Goal: Information Seeking & Learning: Learn about a topic

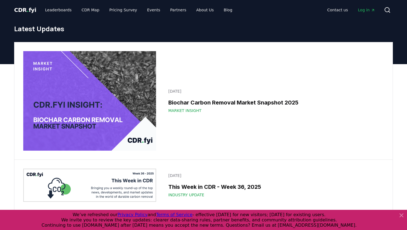
click at [401, 217] on icon at bounding box center [401, 215] width 3 height 3
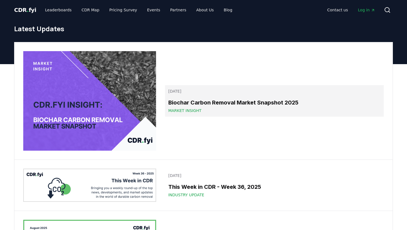
click at [262, 105] on h3 "Biochar Carbon Removal Market Snapshot 2025" at bounding box center [274, 103] width 212 height 8
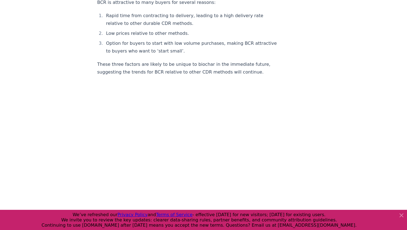
scroll to position [878, 0]
click at [402, 219] on div at bounding box center [400, 220] width 9 height 16
click at [402, 217] on icon at bounding box center [401, 215] width 7 height 7
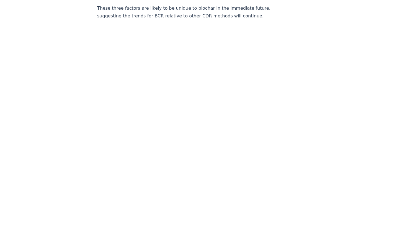
scroll to position [937, 0]
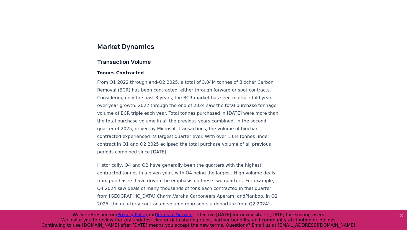
scroll to position [1121, 0]
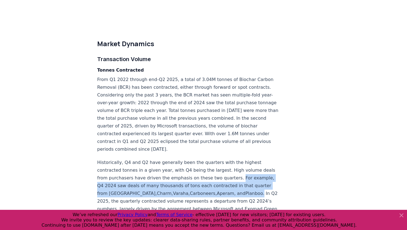
drag, startPoint x: 186, startPoint y: 139, endPoint x: 167, endPoint y: 155, distance: 24.3
click at [167, 159] on p "Historically, Q4 and Q2 have generally been the quarters with the highest contr…" at bounding box center [188, 186] width 183 height 54
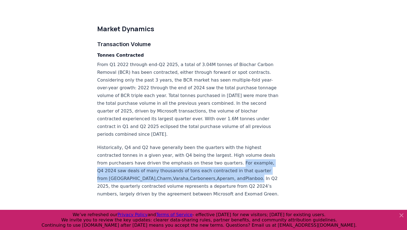
scroll to position [1137, 0]
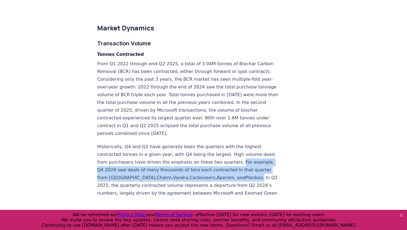
copy p "For example, Q4 2024 saw deals of many thousands of tons each contracted in tha…"
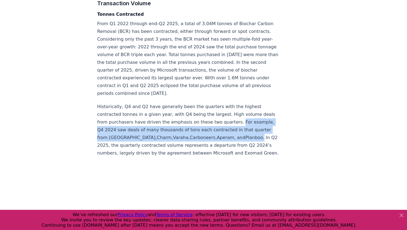
scroll to position [1192, 0]
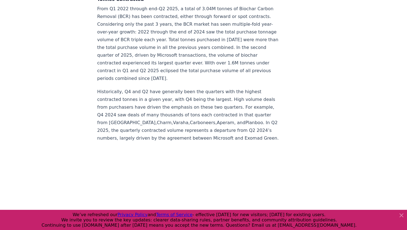
click at [193, 97] on p "Historically, Q4 and Q2 have generally been the quarters with the highest contr…" at bounding box center [188, 115] width 183 height 54
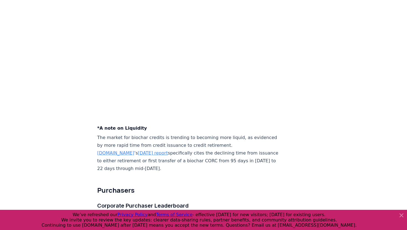
scroll to position [1805, 0]
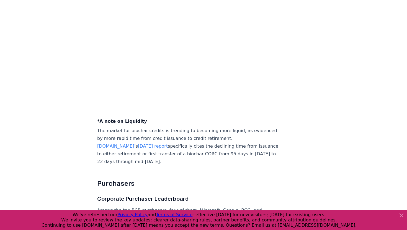
click at [400, 214] on icon at bounding box center [401, 215] width 3 height 3
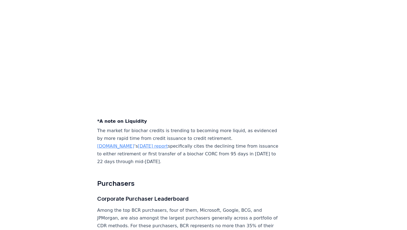
scroll to position [1864, 0]
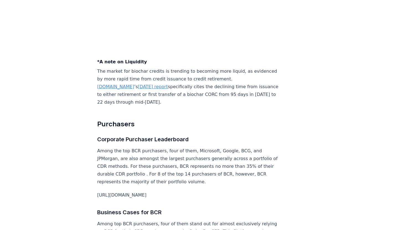
click at [153, 192] on div "[URL][DOMAIN_NAME]" at bounding box center [188, 196] width 183 height 8
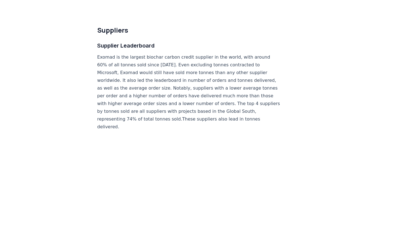
scroll to position [2844, 0]
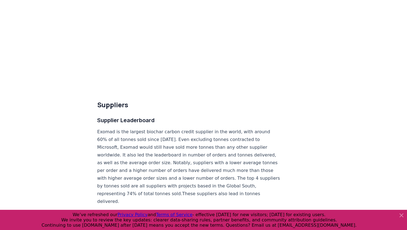
scroll to position [2938, 0]
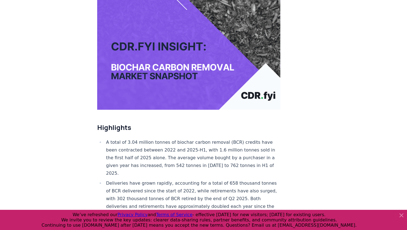
scroll to position [0, 0]
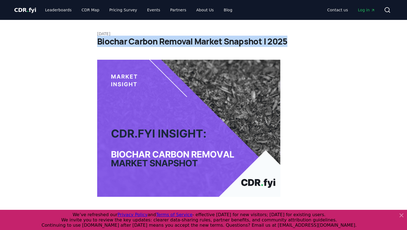
drag, startPoint x: 284, startPoint y: 41, endPoint x: 97, endPoint y: 38, distance: 186.9
click at [97, 38] on h1 "Biochar Carbon Removal Market Snapshot | 2025" at bounding box center [203, 42] width 213 height 10
copy h1 "Biochar Carbon Removal Market Snapshot | 2025"
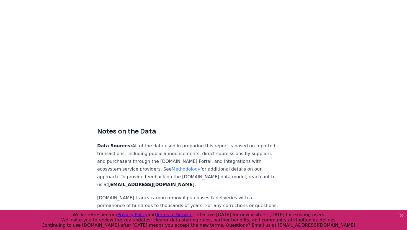
scroll to position [3169, 0]
click at [404, 215] on icon at bounding box center [401, 215] width 7 height 7
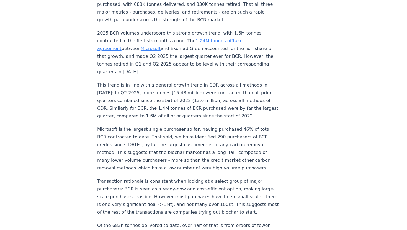
scroll to position [376, 0]
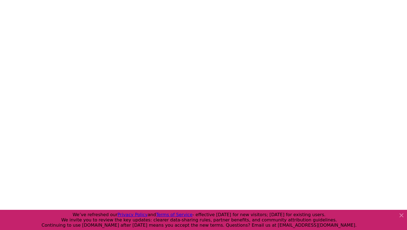
scroll to position [928, 0]
click at [400, 214] on icon at bounding box center [401, 215] width 3 height 3
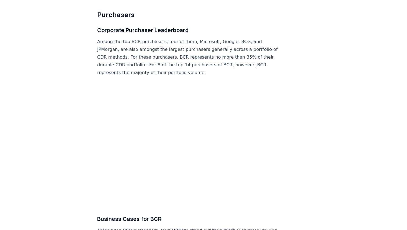
scroll to position [1971, 0]
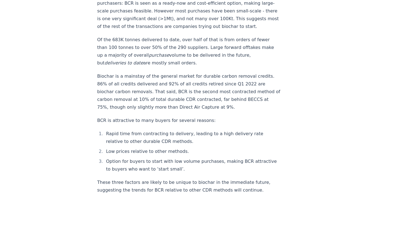
scroll to position [633, 0]
